Goal: Transaction & Acquisition: Purchase product/service

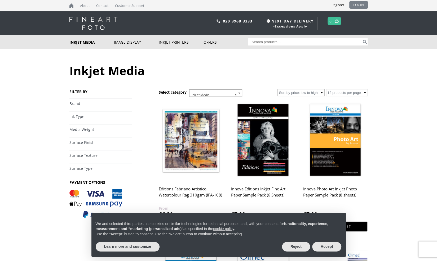
click at [356, 2] on link "LOGIN" at bounding box center [358, 5] width 19 height 8
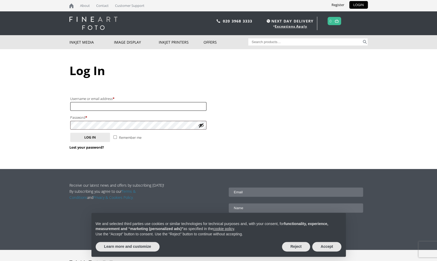
click at [173, 103] on input "Username or email address * Required" at bounding box center [138, 106] width 136 height 9
type input "[EMAIL_ADDRESS][DOMAIN_NAME]"
click at [70, 133] on button "Log in" at bounding box center [90, 137] width 40 height 9
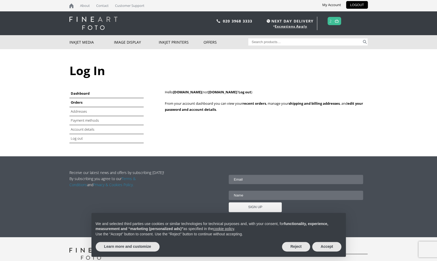
click at [78, 102] on link "Orders" at bounding box center [77, 102] width 12 height 5
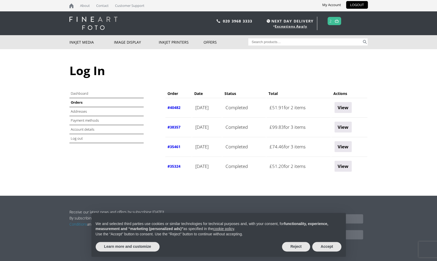
click at [175, 108] on link "#40482" at bounding box center [173, 107] width 13 height 5
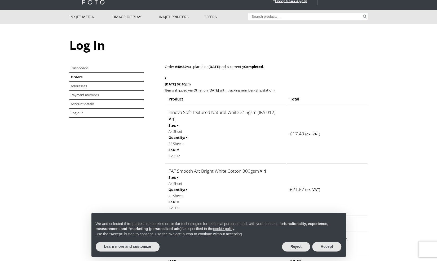
scroll to position [26, 0]
click at [252, 168] on link "FAF Smooth Art Bright White Cotton 300gsm" at bounding box center [213, 171] width 90 height 6
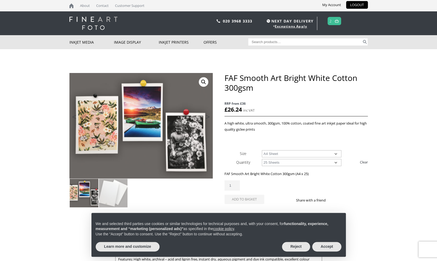
click at [277, 161] on select "Choose an option 25 Sheets" at bounding box center [301, 162] width 79 height 7
click at [362, 137] on div "A high white, ultra smooth, 300gsm, 100% cotton, coated fine art inkjet paper i…" at bounding box center [295, 133] width 143 height 24
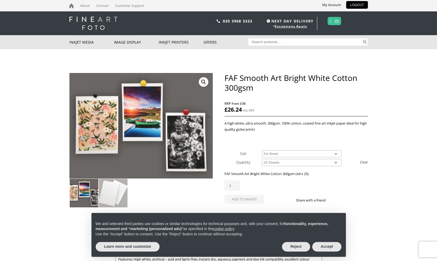
scroll to position [27, 0]
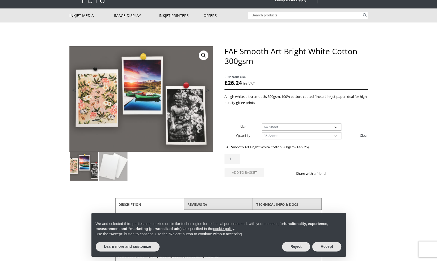
click at [299, 133] on select "Choose an option 25 Sheets" at bounding box center [301, 135] width 79 height 7
click at [299, 127] on select "Choose an option A4 Sheet A3 Sheet A3+ Sheet A2 Sheet" at bounding box center [301, 127] width 79 height 7
click at [262, 124] on select "Choose an option A4 Sheet A3 Sheet A3+ Sheet A2 Sheet" at bounding box center [301, 127] width 79 height 7
click at [296, 126] on select "Choose an option A4 Sheet A3 Sheet A3+ Sheet A2 Sheet" at bounding box center [301, 127] width 79 height 7
select select "a4-sheet"
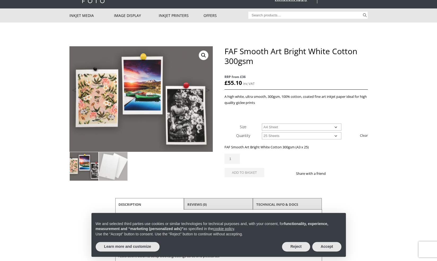
click at [262, 124] on select "Choose an option A4 Sheet A3 Sheet A3+ Sheet A2 Sheet" at bounding box center [301, 127] width 79 height 7
click at [387, 111] on body "NEXT DAY DELIVERY * Exceptions Apply About Contact Customer Support My Account …" at bounding box center [218, 103] width 437 height 261
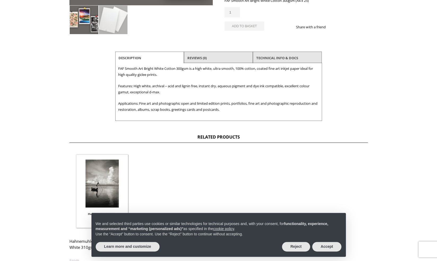
scroll to position [0, 0]
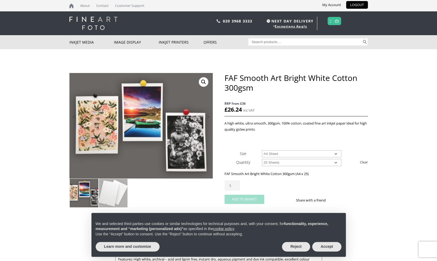
click at [247, 201] on button "Add to basket" at bounding box center [244, 199] width 40 height 9
click at [293, 248] on button "Reject" at bounding box center [296, 247] width 28 height 10
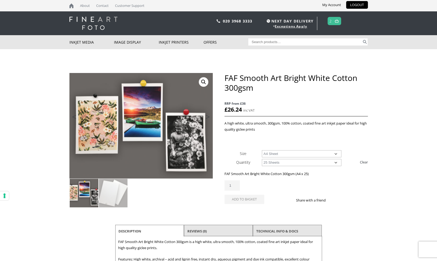
click at [301, 44] on input "Search for:" at bounding box center [304, 41] width 113 height 7
type input "ifa 14"
click at [362, 38] on button "Search" at bounding box center [365, 41] width 6 height 7
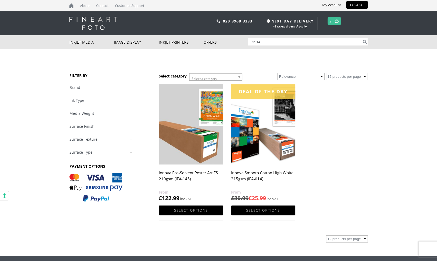
click at [275, 136] on img at bounding box center [263, 124] width 64 height 80
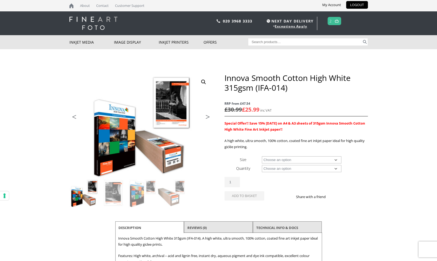
click at [285, 161] on select "Choose an option A4 Sheet A3 Sheet A3+ Sheet A2 Sheet 17" Wide Roll 24" Wide Ro…" at bounding box center [301, 160] width 79 height 7
click at [262, 157] on select "Choose an option A4 Sheet A3 Sheet A3+ Sheet A2 Sheet 17" Wide Roll 24" Wide Ro…" at bounding box center [301, 160] width 79 height 7
select select "a4-sheet"
click at [299, 170] on select "Choose an option 25 Sheets" at bounding box center [301, 168] width 79 height 7
select select "25-sheets"
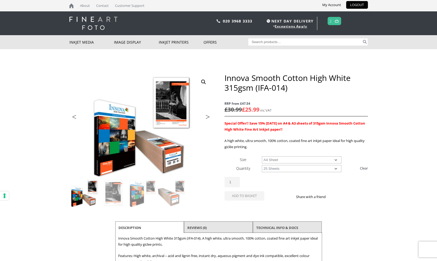
click at [262, 165] on select "Choose an option 25 Sheets" at bounding box center [301, 168] width 79 height 7
select select "a4-sheet"
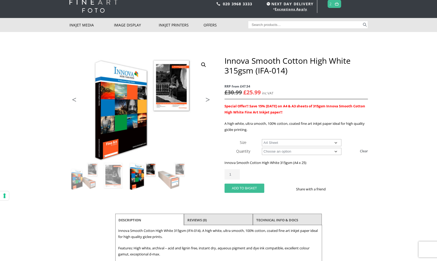
scroll to position [17, 0]
click at [243, 190] on button "Add to basket" at bounding box center [244, 188] width 40 height 9
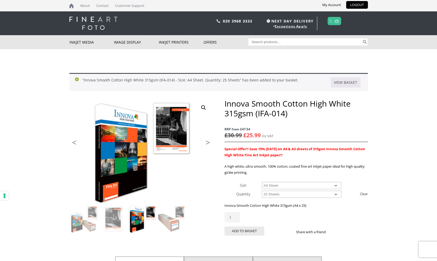
click at [314, 42] on input "Search for:" at bounding box center [304, 41] width 113 height 7
type input "faf"
click at [362, 38] on button "Search" at bounding box center [365, 41] width 6 height 7
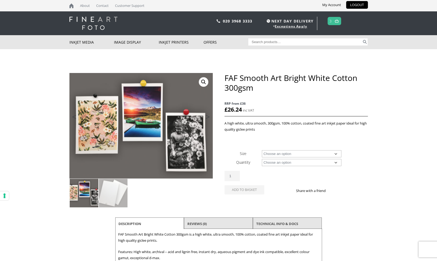
click at [282, 155] on select "Choose an option A4 Sheet A3 Sheet A3+ Sheet A2 Sheet" at bounding box center [301, 153] width 79 height 7
click at [262, 150] on select "Choose an option A4 Sheet A3 Sheet A3+ Sheet A2 Sheet" at bounding box center [301, 153] width 79 height 7
select select "a4-sheet"
click at [284, 163] on select "Choose an option 25 Sheets" at bounding box center [301, 162] width 79 height 7
select select "25-sheets"
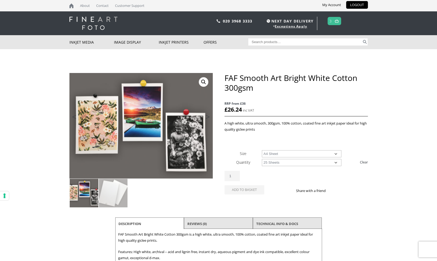
click at [262, 159] on select "Choose an option 25 Sheets" at bounding box center [301, 162] width 79 height 7
select select "a4-sheet"
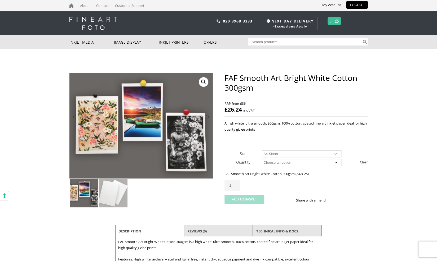
click at [245, 198] on button "Add to basket" at bounding box center [244, 199] width 40 height 9
click at [335, 21] on link at bounding box center [336, 21] width 7 height 8
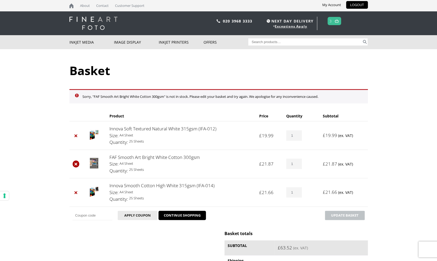
click at [74, 164] on link "×" at bounding box center [76, 164] width 7 height 7
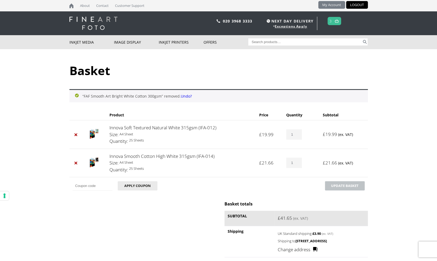
click at [331, 3] on link "My Account" at bounding box center [331, 5] width 27 height 8
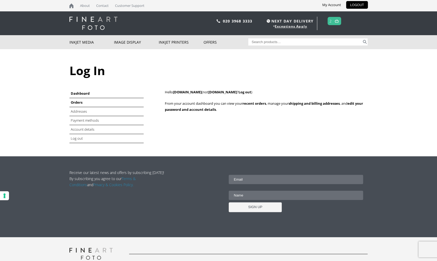
click at [78, 104] on link "Orders" at bounding box center [77, 102] width 12 height 5
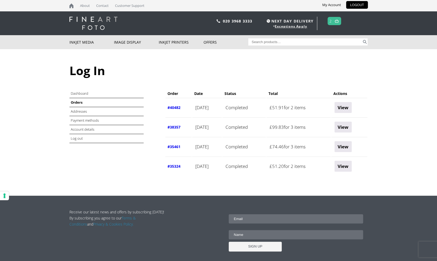
click at [176, 127] on link "#38357" at bounding box center [173, 127] width 13 height 5
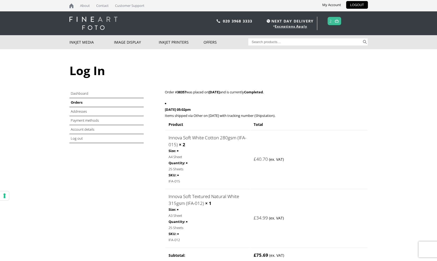
click at [78, 104] on link "Orders" at bounding box center [77, 102] width 12 height 5
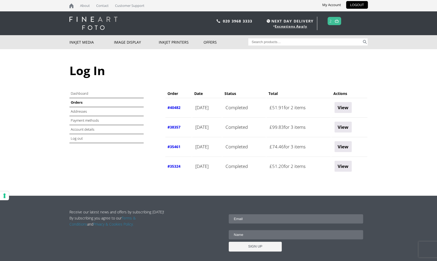
click at [173, 109] on link "#40482" at bounding box center [173, 107] width 13 height 5
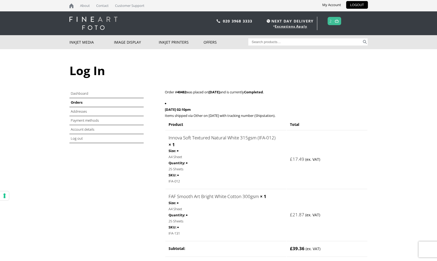
click at [332, 19] on span "2" at bounding box center [334, 21] width 14 height 8
click at [337, 21] on img at bounding box center [337, 20] width 4 height 3
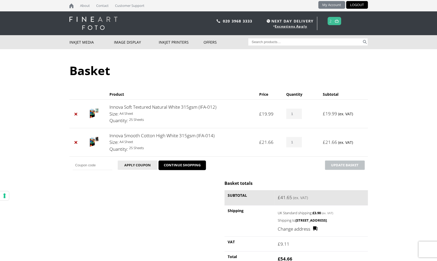
click at [329, 6] on link "My Account" at bounding box center [331, 5] width 27 height 8
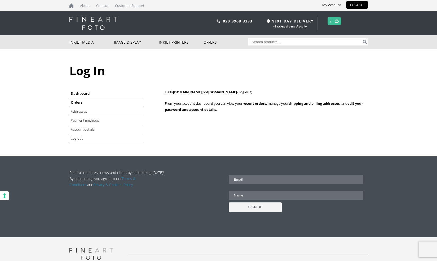
click at [77, 102] on link "Orders" at bounding box center [77, 102] width 12 height 5
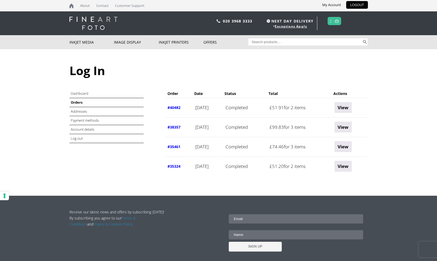
click at [172, 128] on link "#38357" at bounding box center [173, 127] width 13 height 5
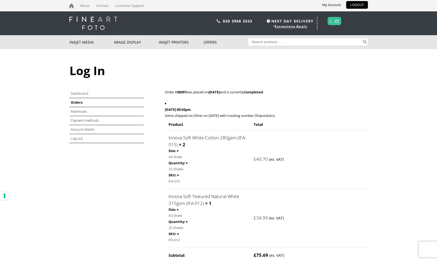
click at [209, 136] on link "Innova Soft White Cotton 280gsm (IFA-015)" at bounding box center [207, 141] width 78 height 13
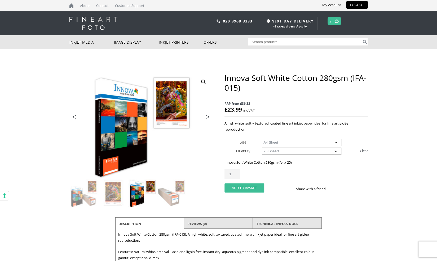
click at [246, 188] on button "Add to basket" at bounding box center [244, 188] width 40 height 9
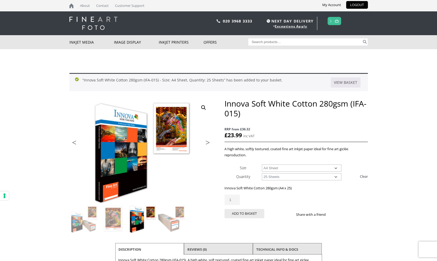
click at [331, 25] on span "3" at bounding box center [334, 21] width 14 height 8
click at [333, 22] on span "3" at bounding box center [334, 21] width 14 height 8
click at [339, 22] on link at bounding box center [336, 21] width 7 height 8
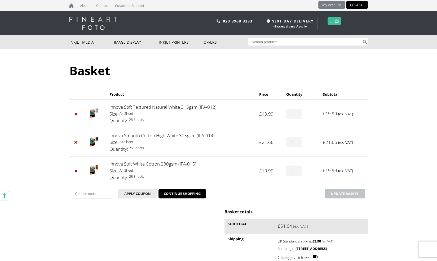
click at [323, 2] on link "My Account" at bounding box center [331, 5] width 27 height 8
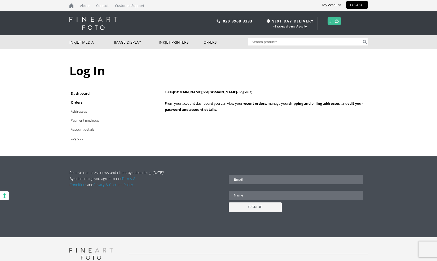
click at [75, 103] on link "Orders" at bounding box center [77, 102] width 12 height 5
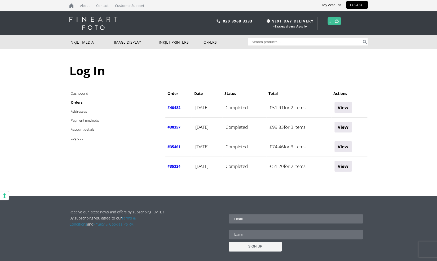
click at [173, 108] on link "#40482" at bounding box center [173, 107] width 13 height 5
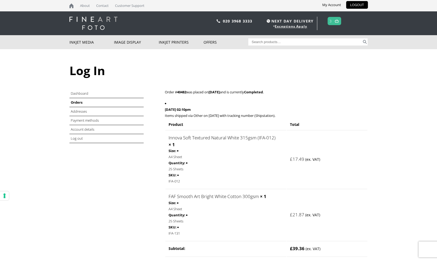
click at [334, 21] on link at bounding box center [336, 21] width 7 height 8
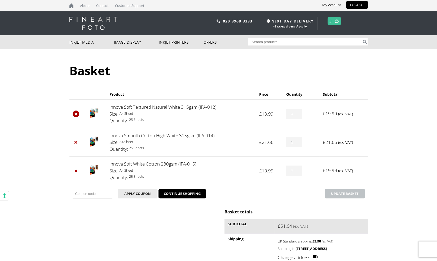
click at [76, 115] on link "×" at bounding box center [76, 114] width 7 height 7
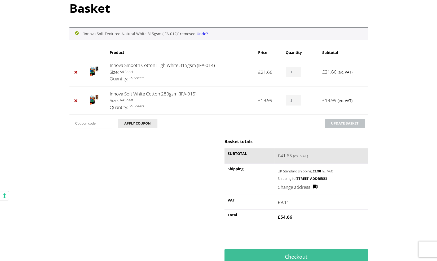
scroll to position [63, 0]
click at [172, 66] on link "Innova Smooth Cotton High White 315gsm (IFA-014)" at bounding box center [162, 65] width 105 height 6
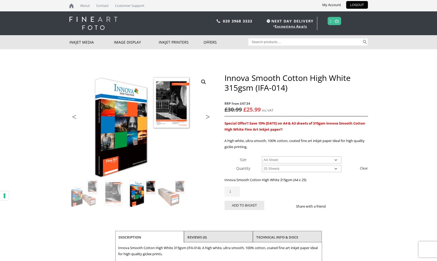
click at [335, 20] on img at bounding box center [337, 20] width 4 height 3
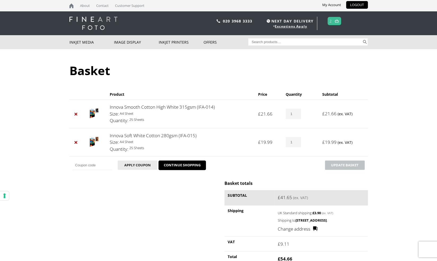
click at [180, 135] on link "Innova Soft White Cotton 280gsm (IFA-015)" at bounding box center [153, 136] width 87 height 6
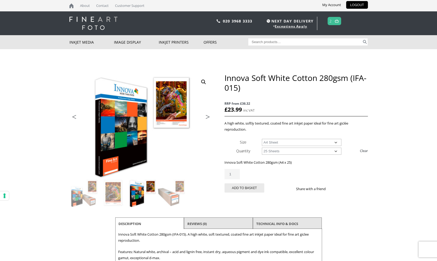
click at [306, 154] on select "Choose an option 25 Sheets" at bounding box center [301, 151] width 79 height 7
click at [368, 186] on body "NEXT DAY DELIVERY * Exceptions Apply About Contact Customer Support My Account …" at bounding box center [218, 130] width 437 height 261
click at [332, 22] on link "2" at bounding box center [330, 21] width 2 height 8
